Goal: Information Seeking & Learning: Learn about a topic

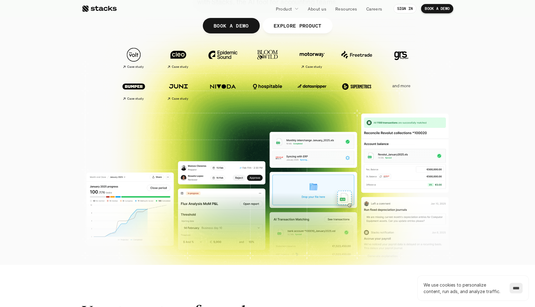
scroll to position [111, 0]
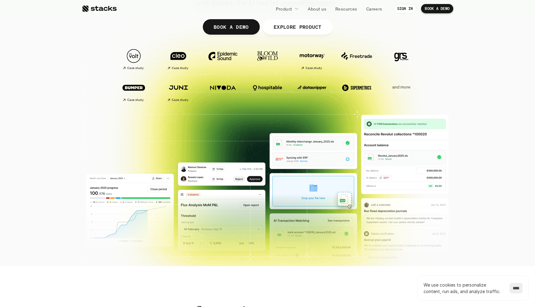
click at [287, 11] on p "Product" at bounding box center [284, 9] width 16 height 6
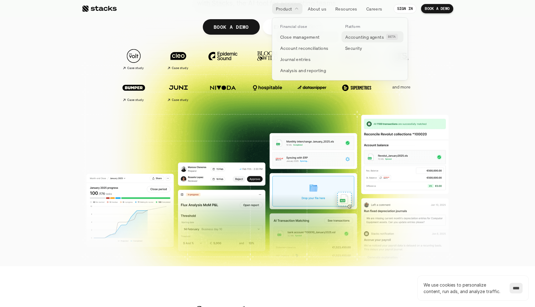
click at [365, 36] on p "Accounting agents" at bounding box center [364, 37] width 39 height 6
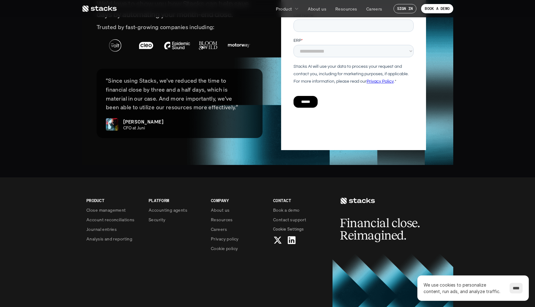
scroll to position [1467, 0]
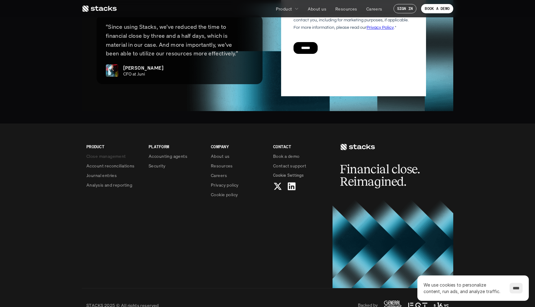
click at [107, 153] on p "Close management" at bounding box center [106, 156] width 40 height 6
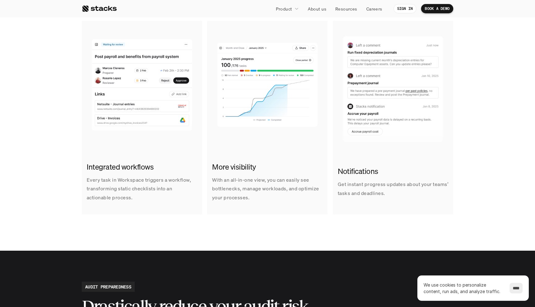
scroll to position [351, 0]
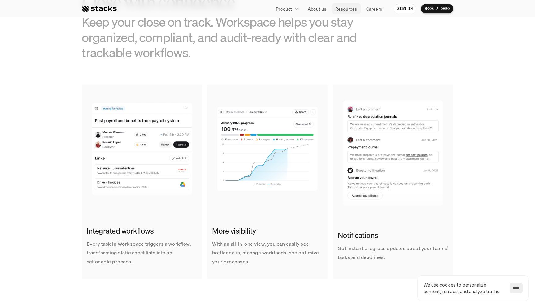
click at [343, 10] on p "Resources" at bounding box center [346, 9] width 22 height 6
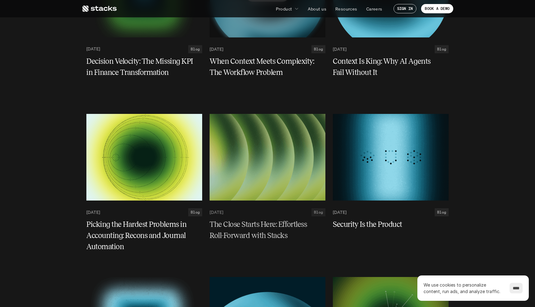
scroll to position [166, 0]
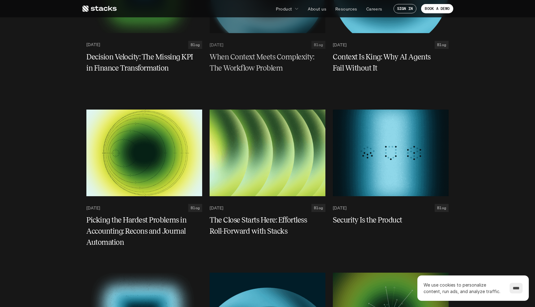
click at [247, 71] on h5 "When Context Meets Complexity: The Workflow Problem" at bounding box center [263, 62] width 108 height 22
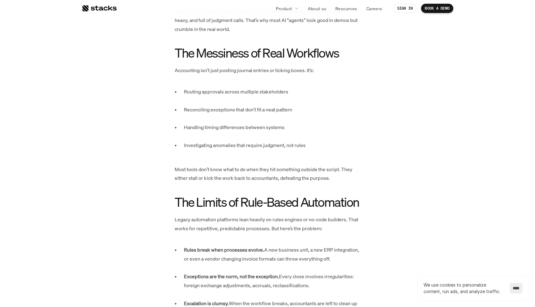
scroll to position [351, 0]
